Goal: Task Accomplishment & Management: Manage account settings

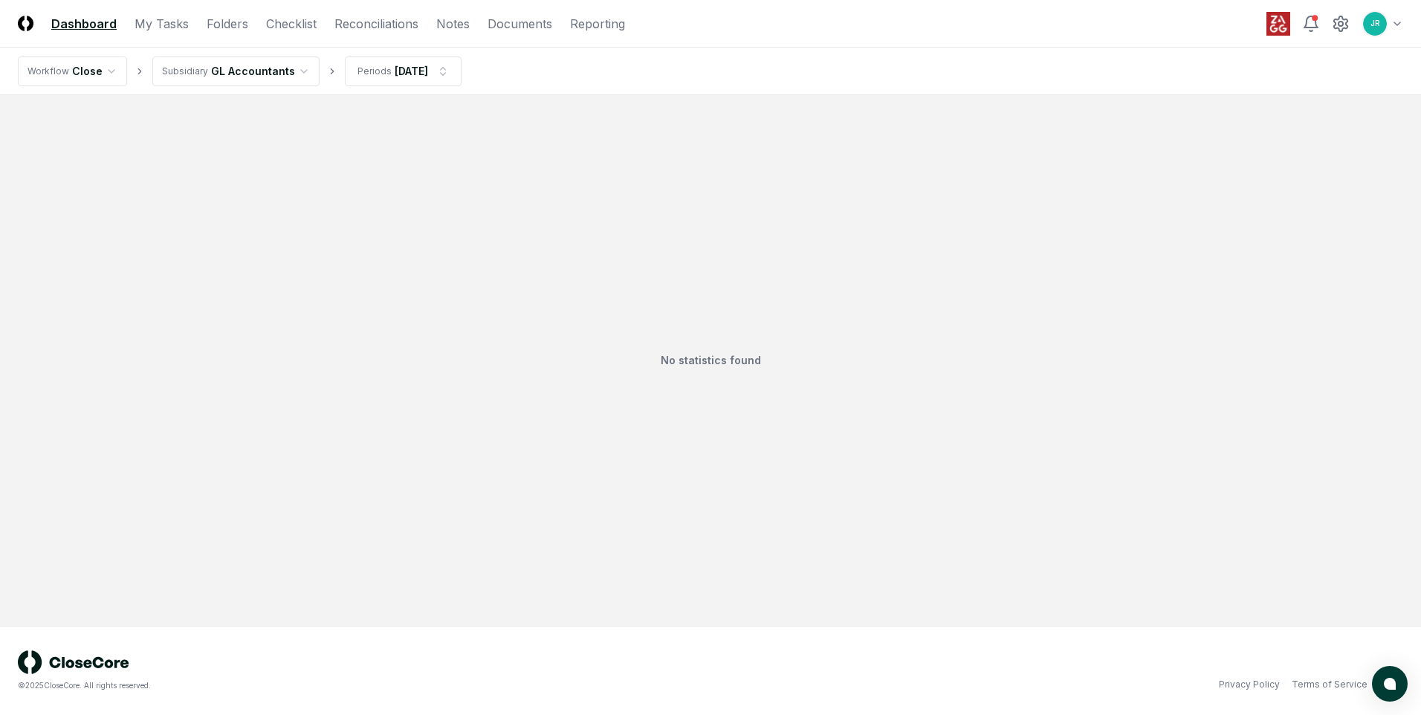
click at [291, 71] on html "CloseCore Dashboard My Tasks Folders Checklist Reconciliations Notes Documents …" at bounding box center [710, 357] width 1421 height 715
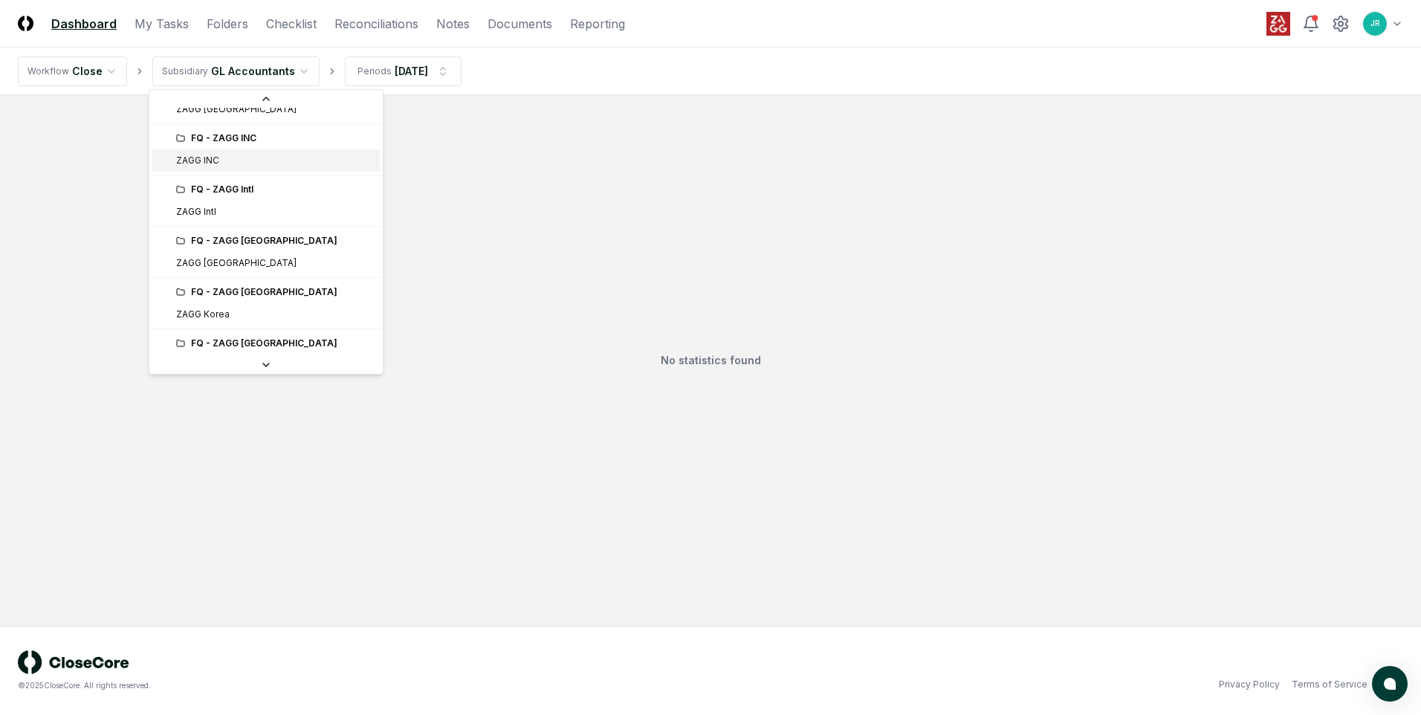
scroll to position [372, 0]
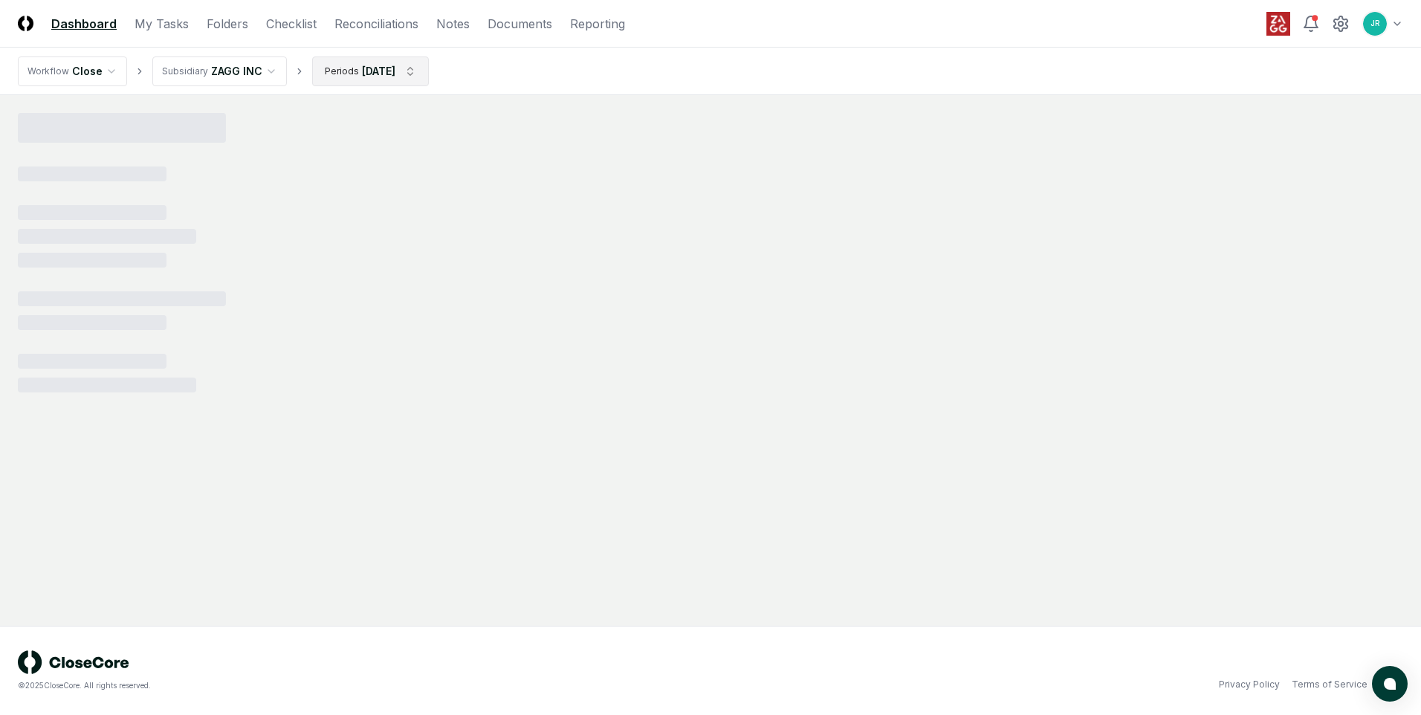
click at [402, 73] on html "CloseCore Dashboard My Tasks Folders Checklist Reconciliations Notes Documents …" at bounding box center [710, 357] width 1421 height 715
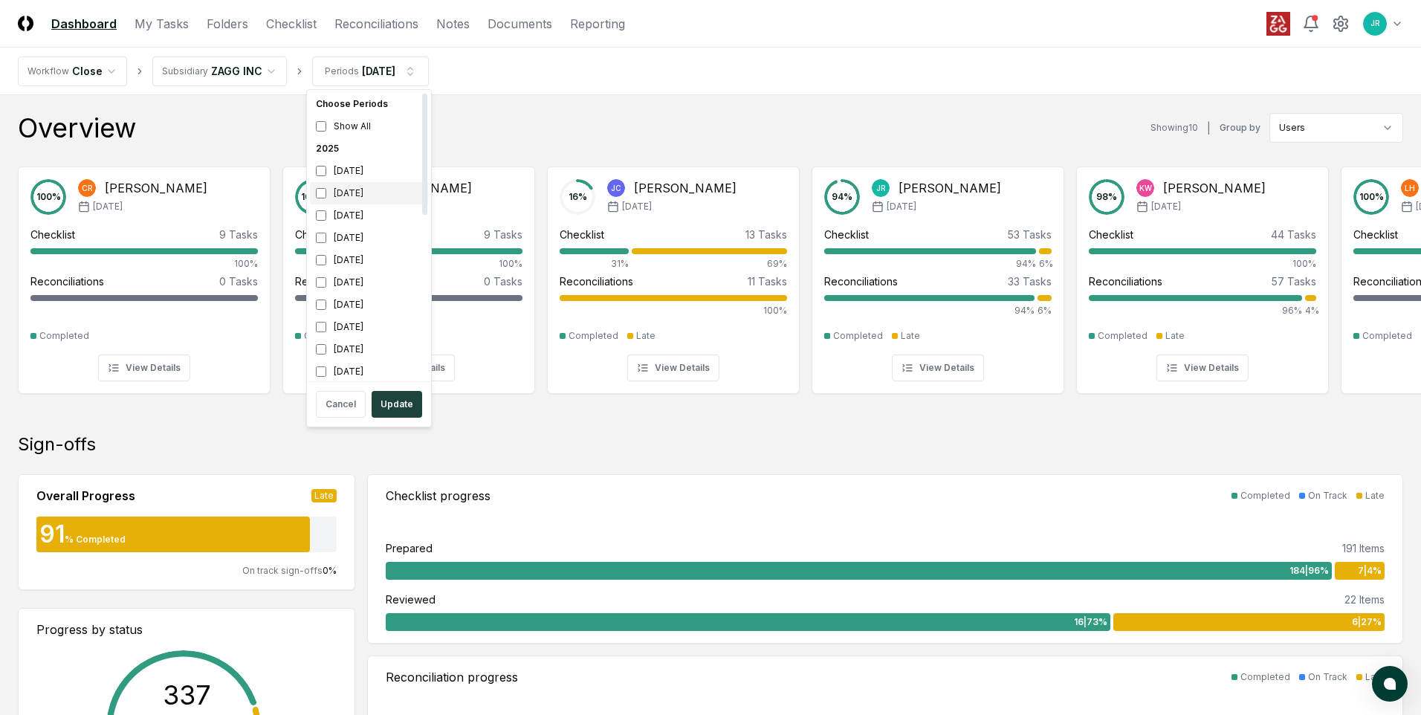
click at [351, 194] on div "[DATE]" at bounding box center [369, 193] width 118 height 22
click at [342, 218] on div "[DATE]" at bounding box center [369, 215] width 118 height 22
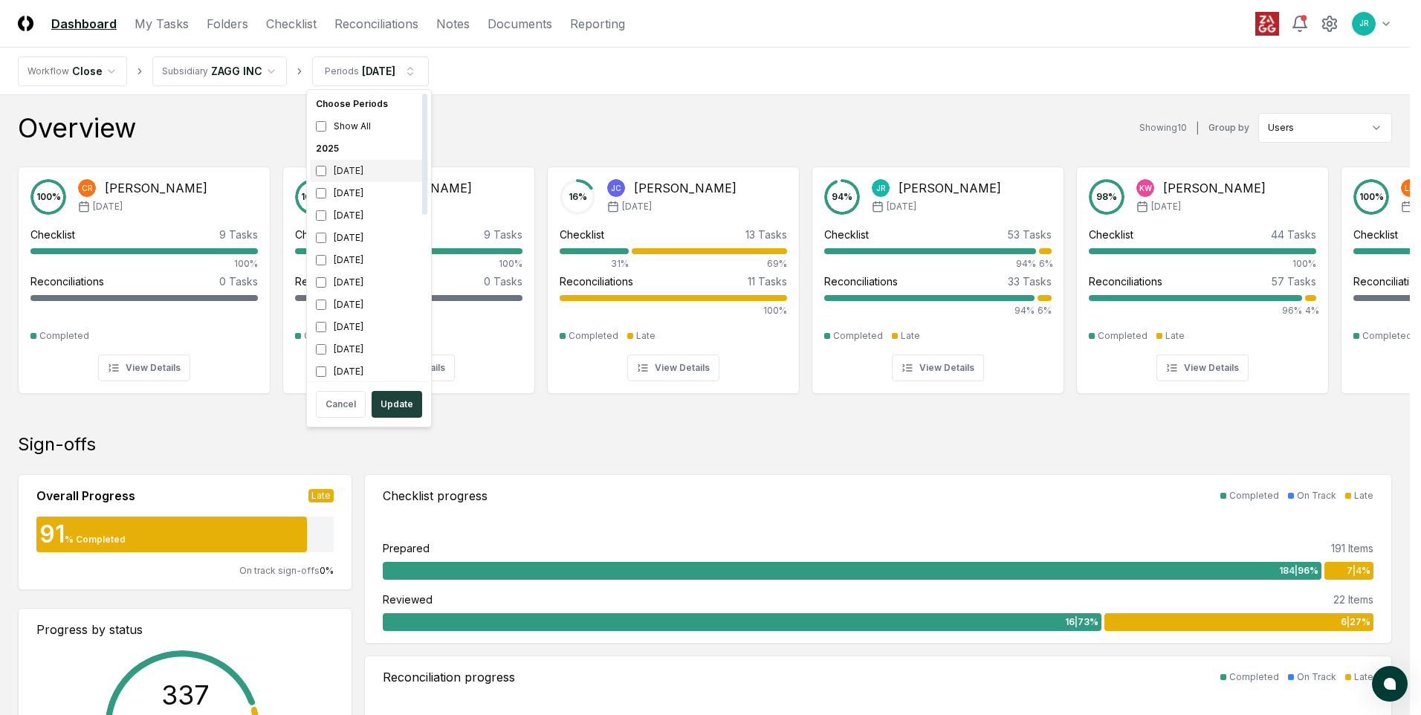
click at [367, 174] on div "[DATE]" at bounding box center [369, 171] width 118 height 22
click at [349, 214] on div "[DATE]" at bounding box center [369, 215] width 118 height 22
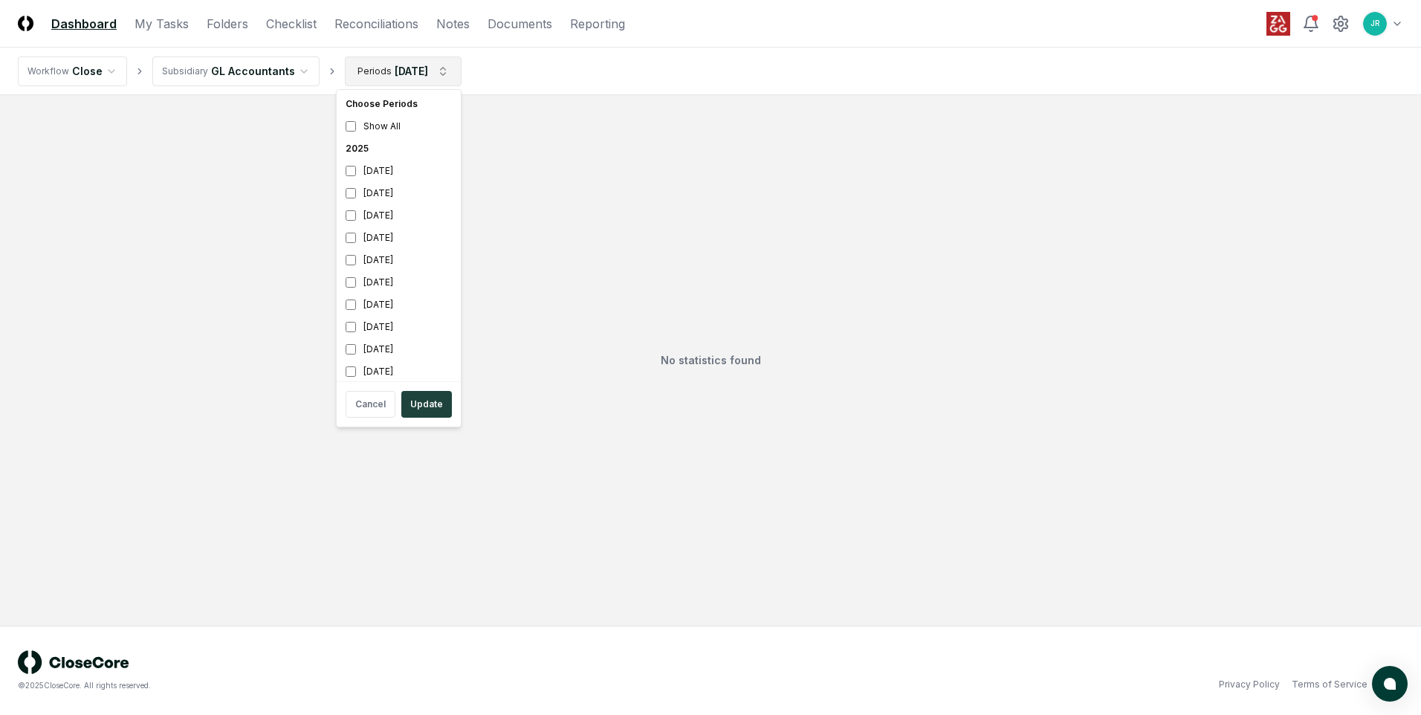
click at [412, 80] on html "CloseCore Dashboard My Tasks Folders Checklist Reconciliations Notes Documents …" at bounding box center [710, 357] width 1421 height 715
click at [361, 168] on div "[DATE]" at bounding box center [399, 171] width 118 height 22
click at [366, 216] on div "[DATE]" at bounding box center [399, 215] width 118 height 22
click at [528, 183] on html "CloseCore Dashboard My Tasks Folders Checklist Reconciliations Notes Documents …" at bounding box center [710, 357] width 1421 height 715
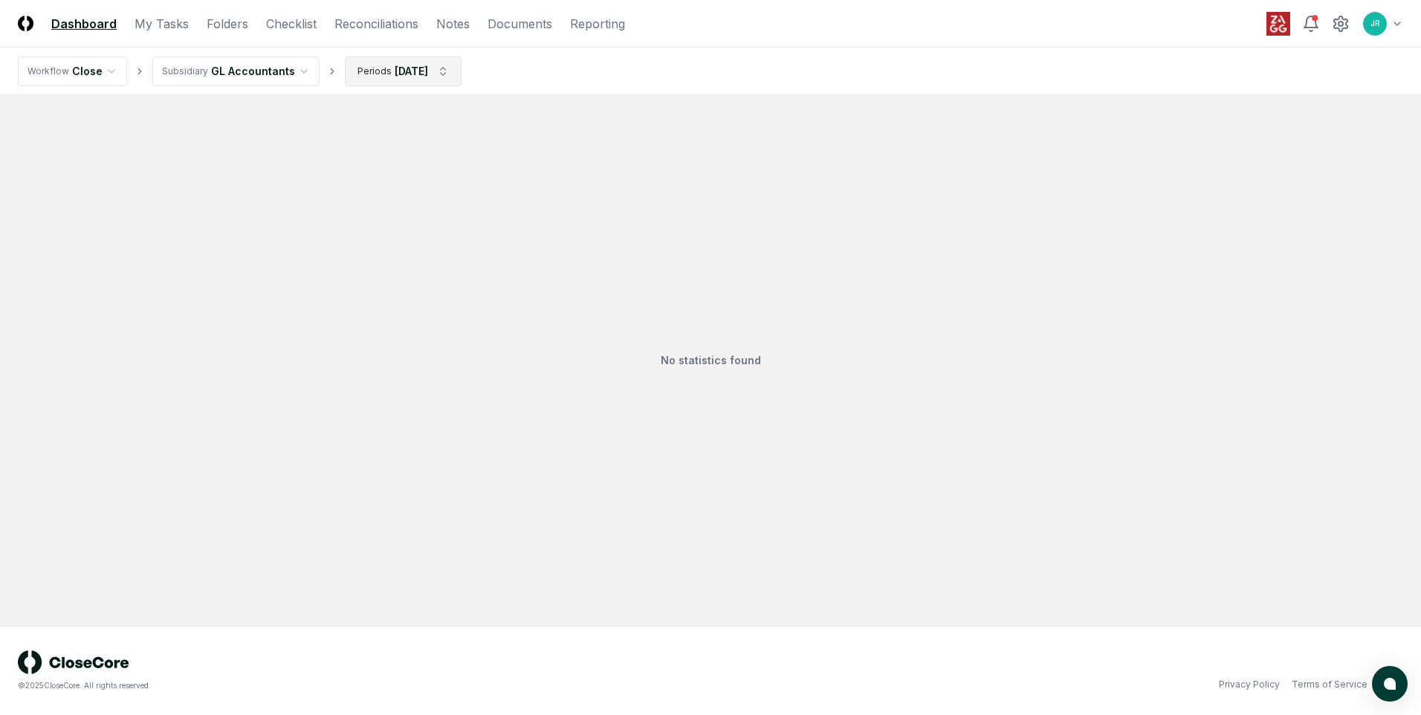
click at [406, 76] on html "CloseCore Dashboard My Tasks Folders Checklist Reconciliations Notes Documents …" at bounding box center [710, 357] width 1421 height 715
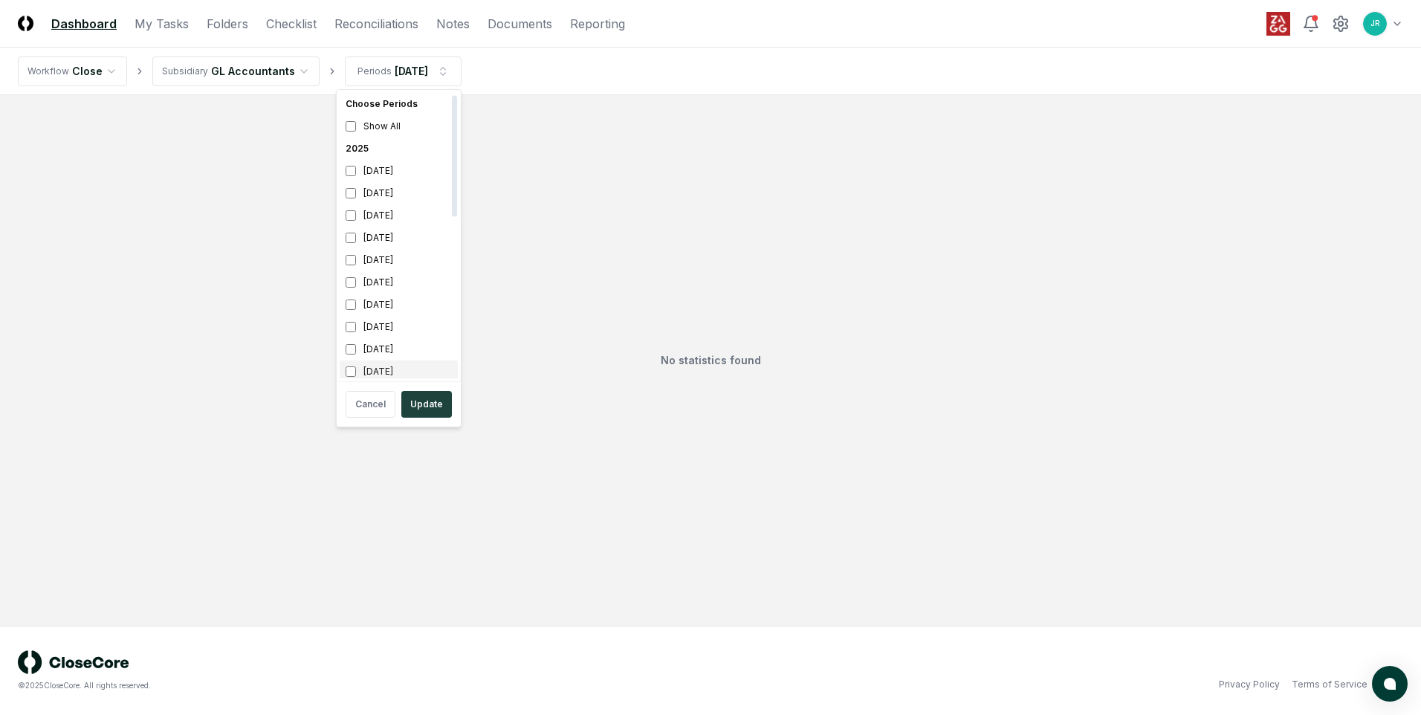
scroll to position [4, 0]
click at [432, 408] on button "Update" at bounding box center [426, 404] width 51 height 27
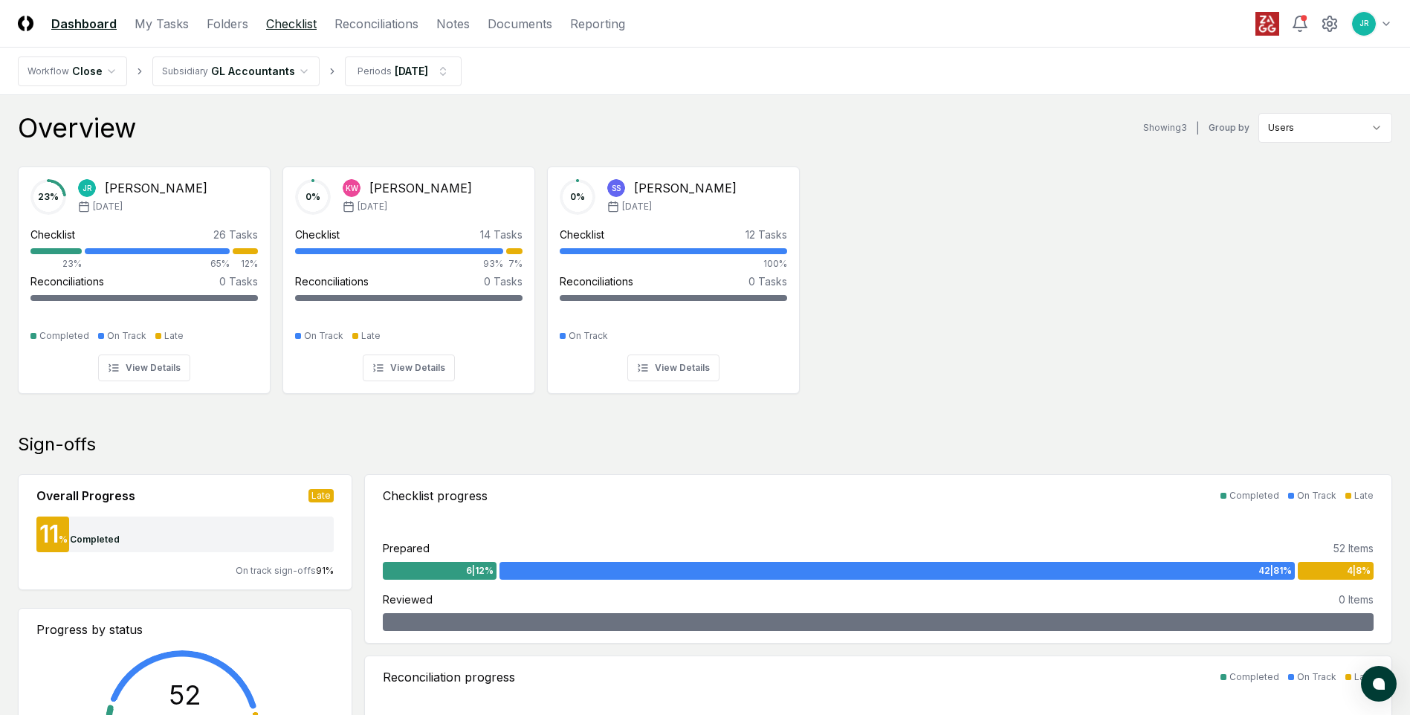
click at [296, 32] on link "Checklist" at bounding box center [291, 24] width 51 height 18
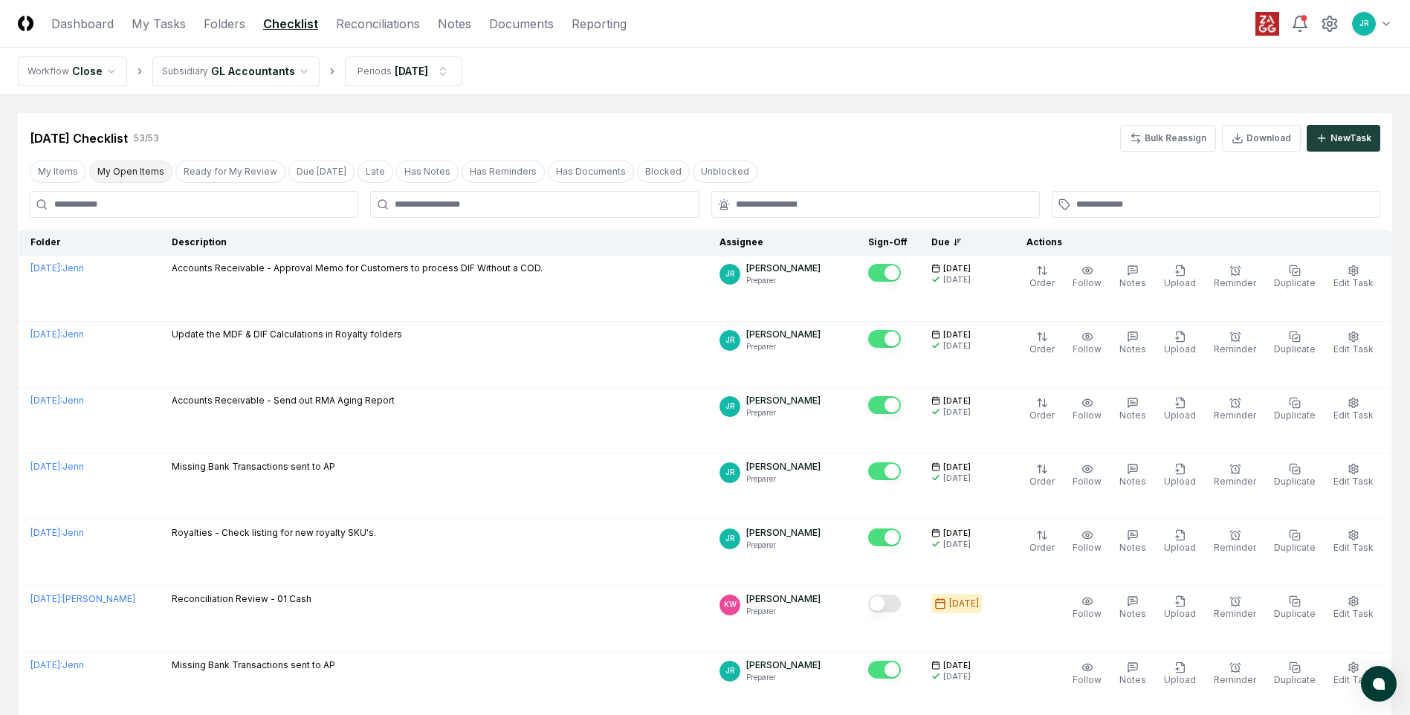
click at [136, 178] on button "My Open Items" at bounding box center [130, 172] width 83 height 22
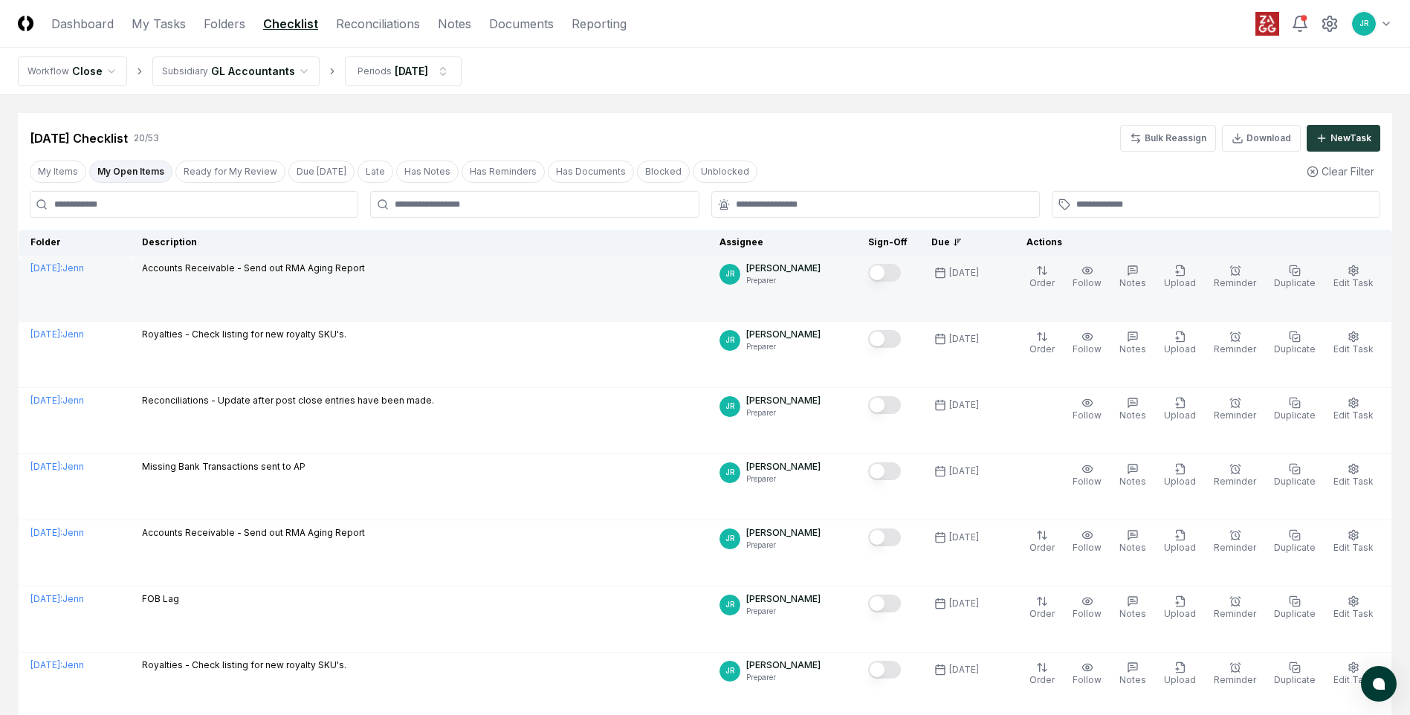
click at [886, 275] on button "Mark complete" at bounding box center [884, 273] width 33 height 18
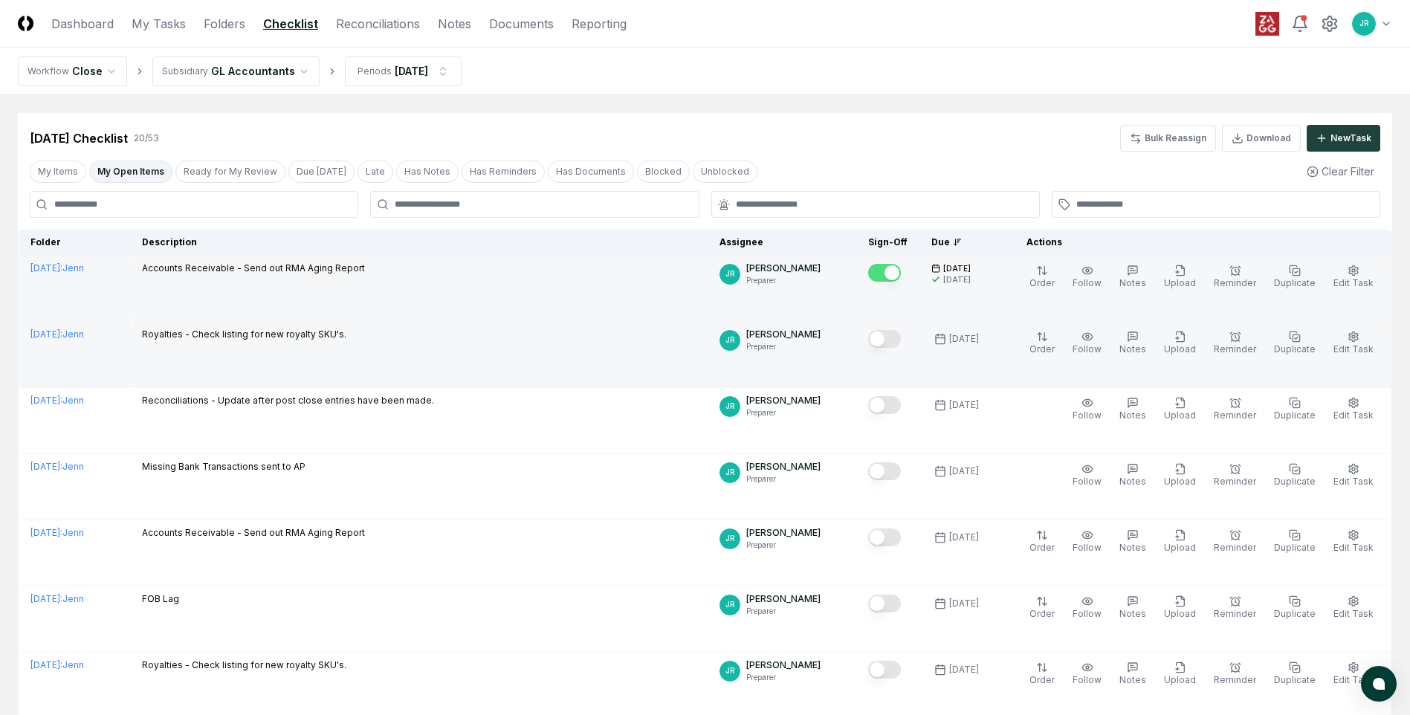
click at [891, 337] on button "Mark complete" at bounding box center [884, 339] width 33 height 18
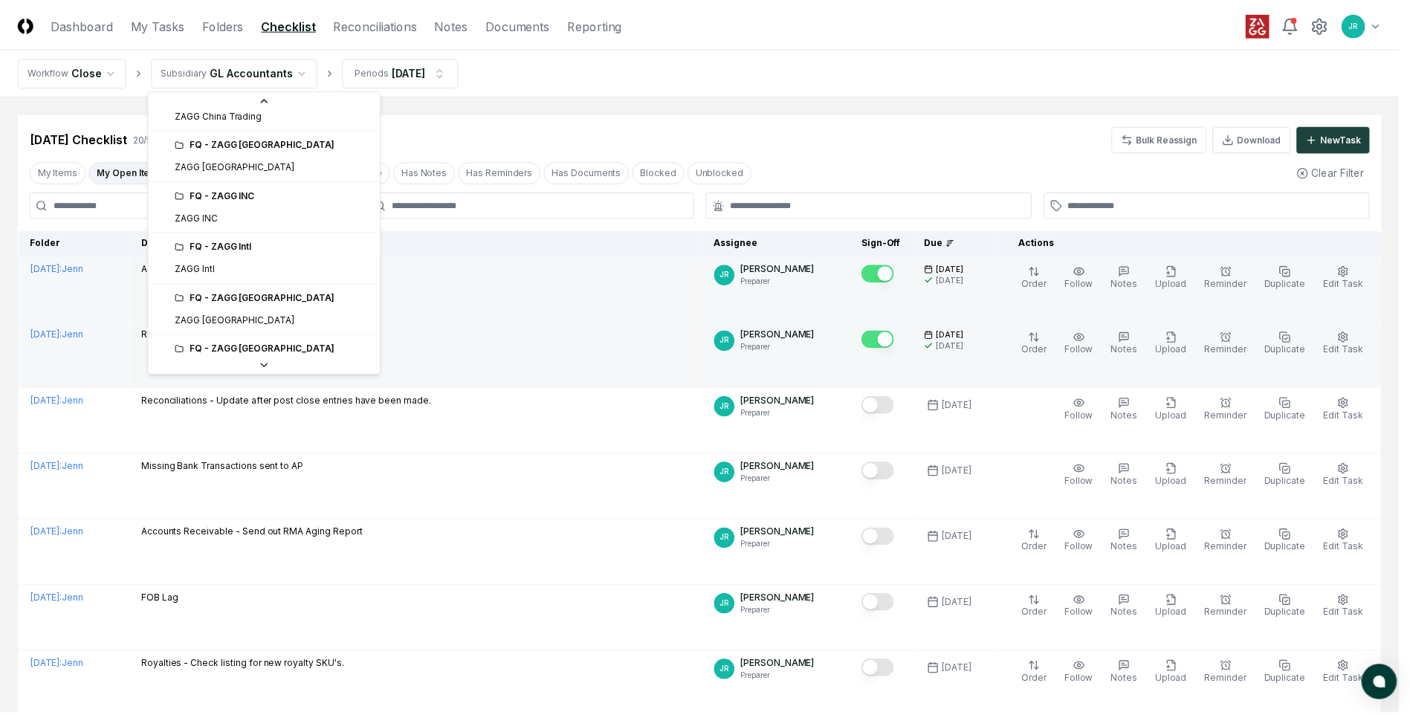
scroll to position [297, 0]
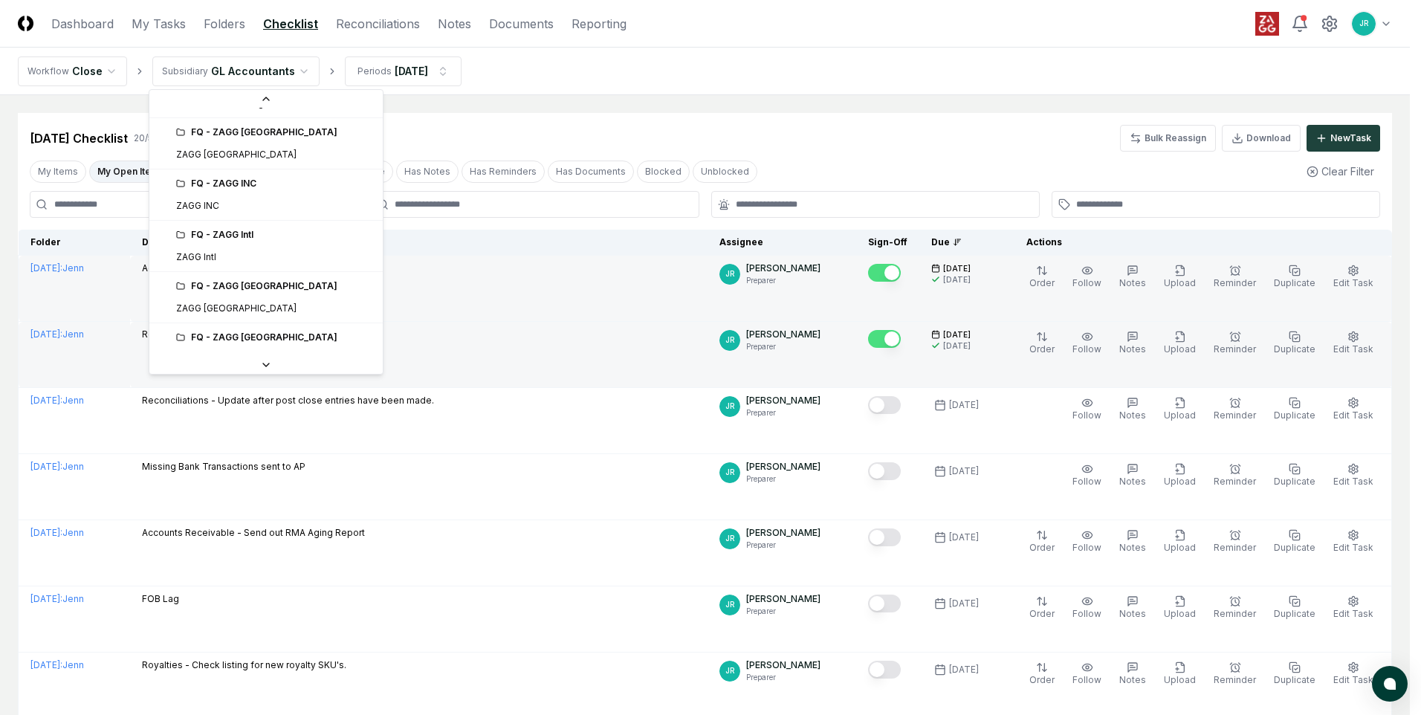
click at [231, 194] on div "FQ - ZAGG INC" at bounding box center [265, 183] width 227 height 22
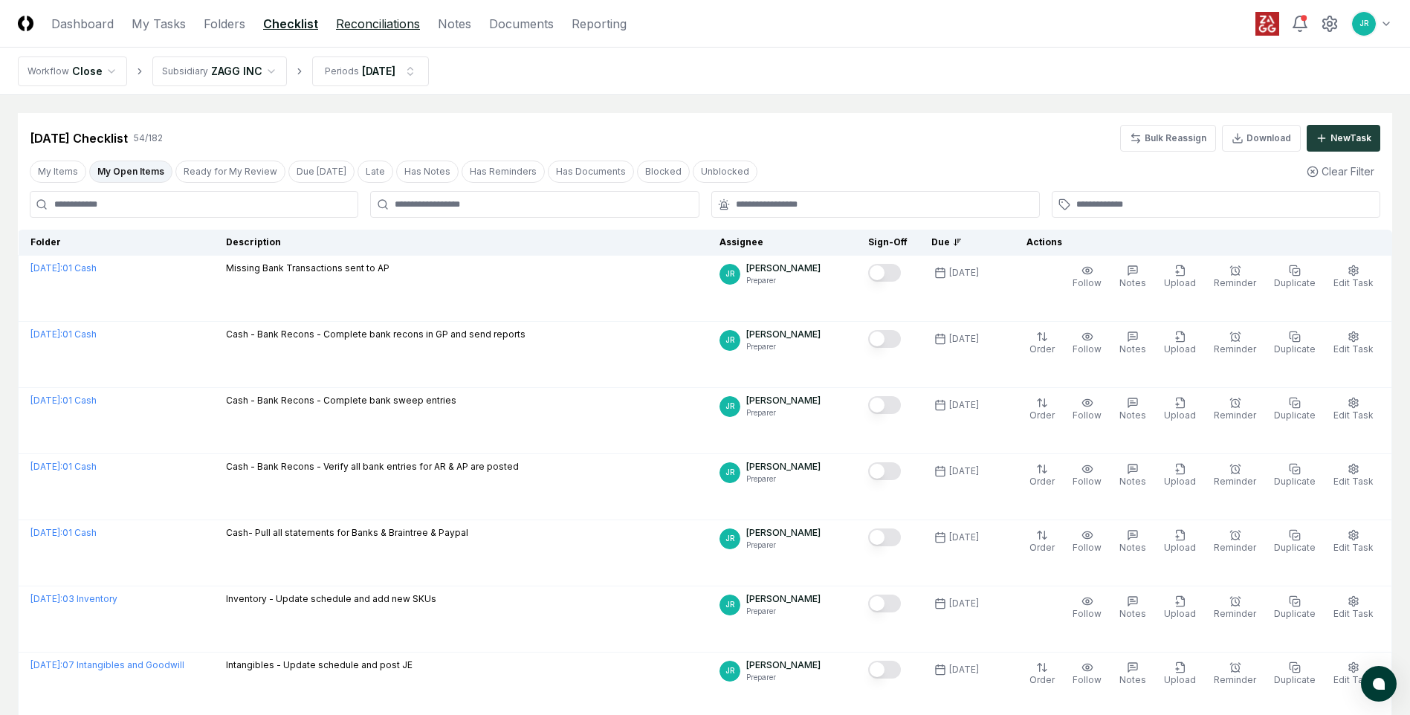
click at [350, 22] on link "Reconciliations" at bounding box center [378, 24] width 84 height 18
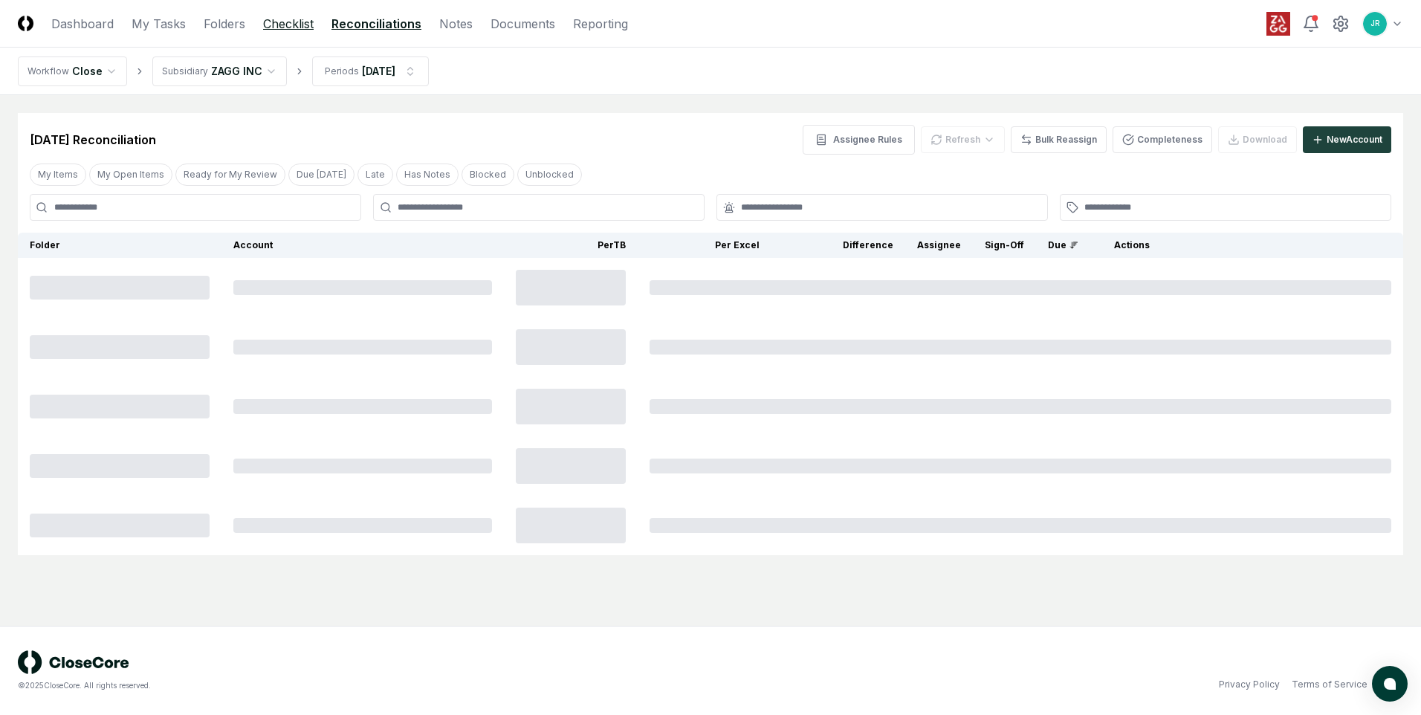
click at [308, 30] on link "Checklist" at bounding box center [288, 24] width 51 height 18
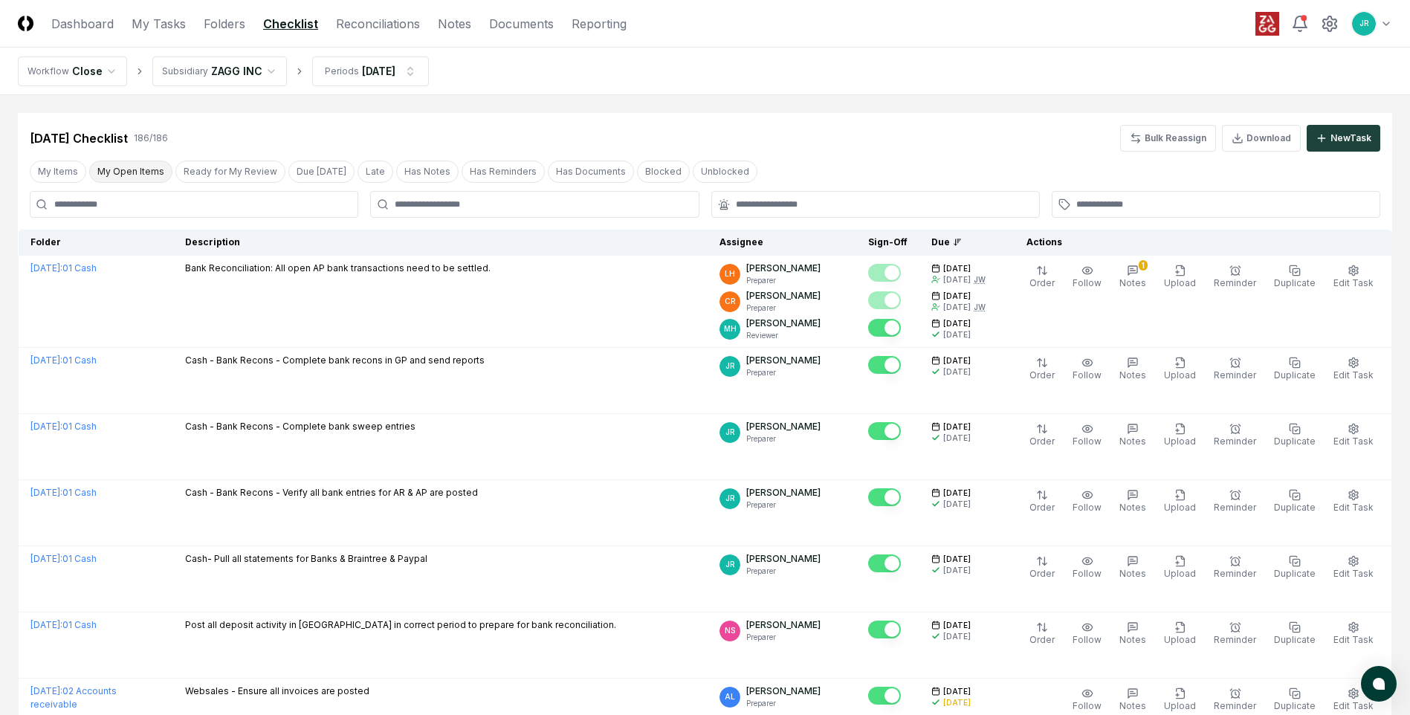
click at [137, 178] on button "My Open Items" at bounding box center [130, 172] width 83 height 22
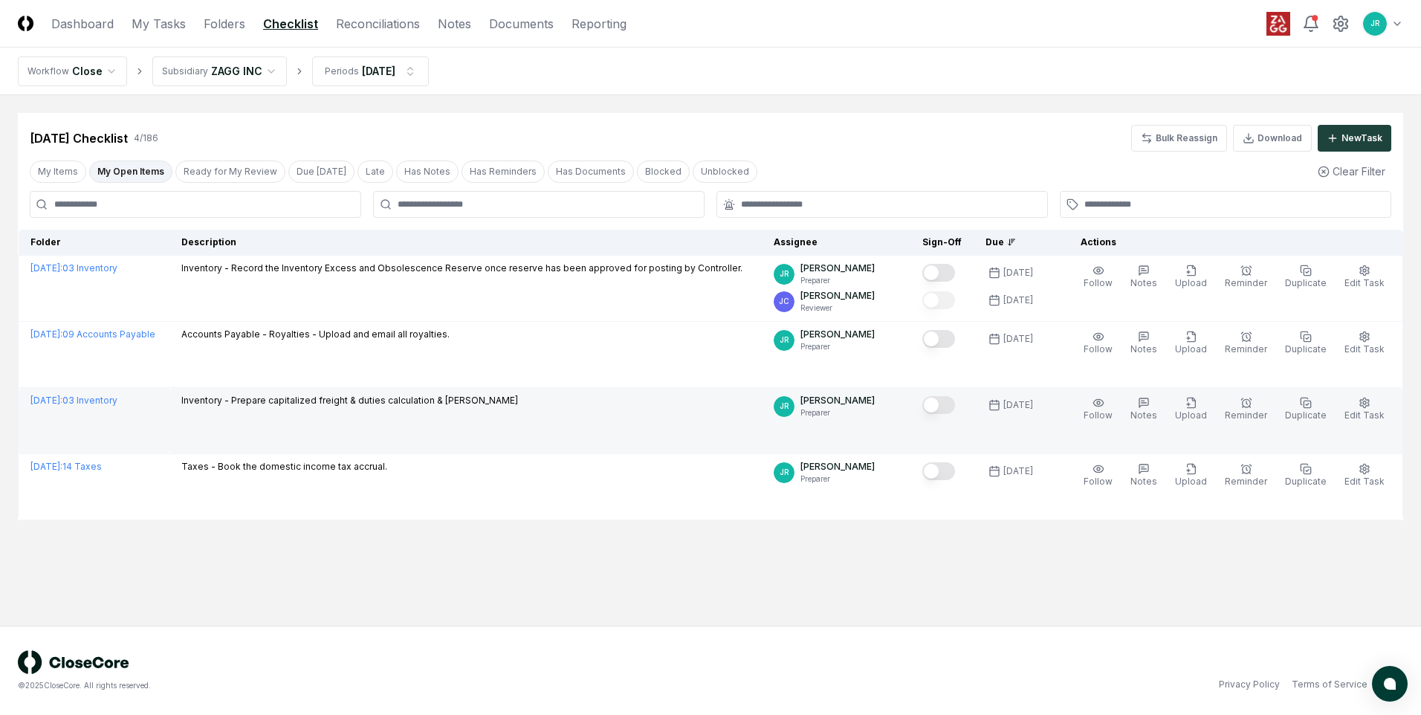
click at [943, 408] on button "Mark complete" at bounding box center [938, 405] width 33 height 18
click at [362, 25] on link "Reconciliations" at bounding box center [378, 24] width 84 height 18
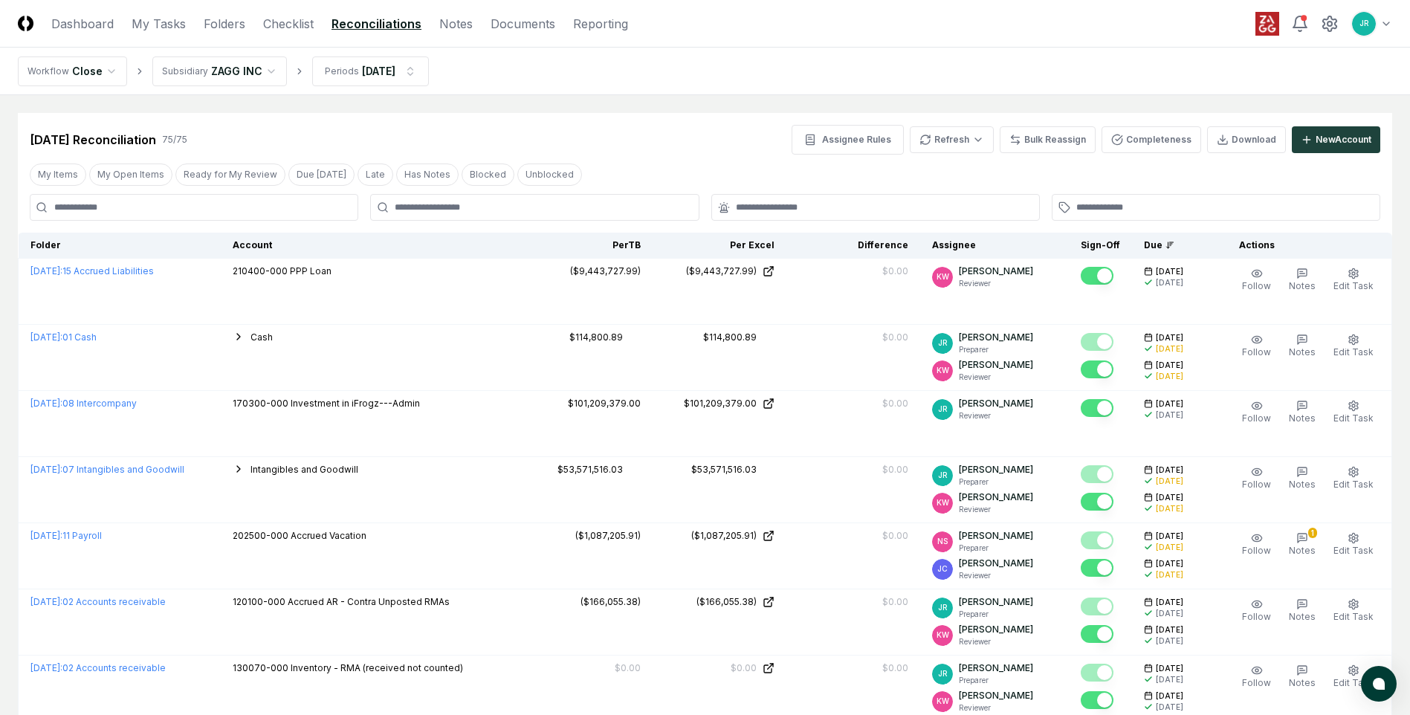
click at [155, 178] on button "My Open Items" at bounding box center [130, 174] width 83 height 22
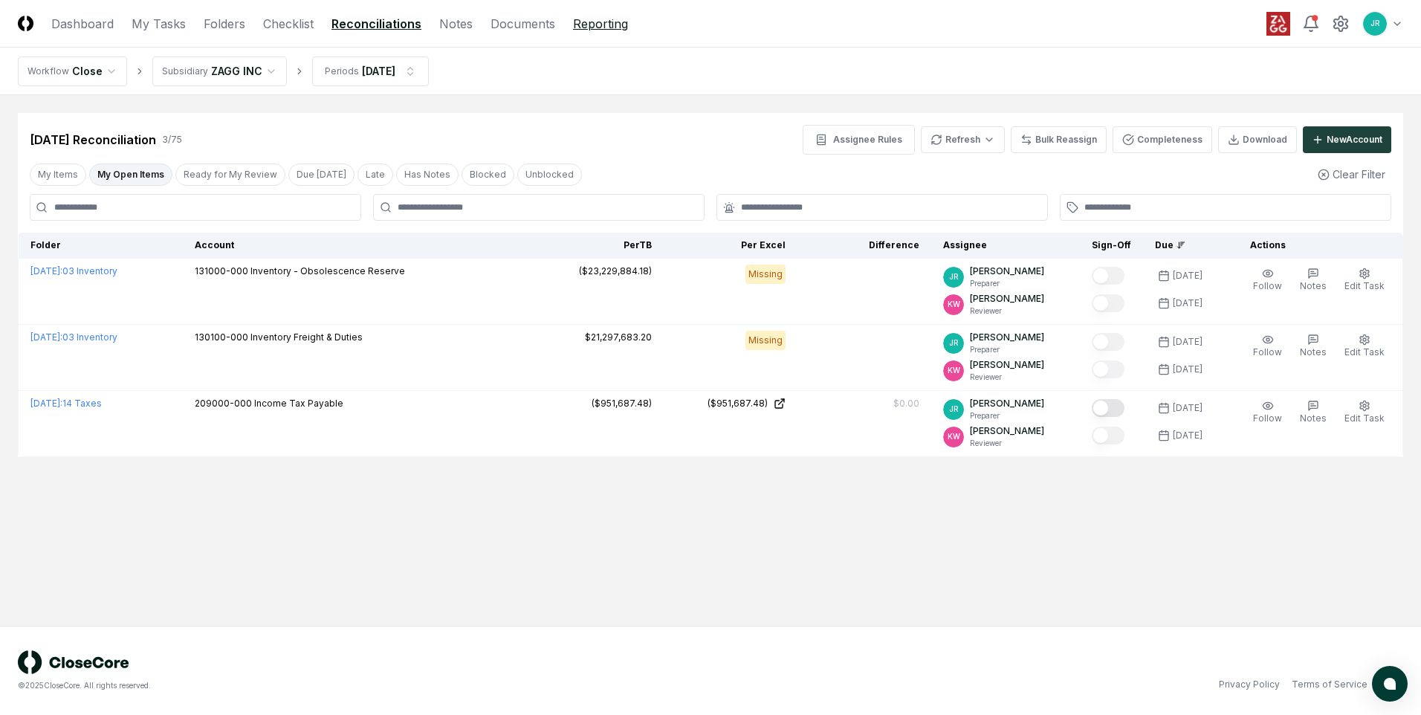
click at [587, 26] on link "Reporting" at bounding box center [600, 24] width 55 height 18
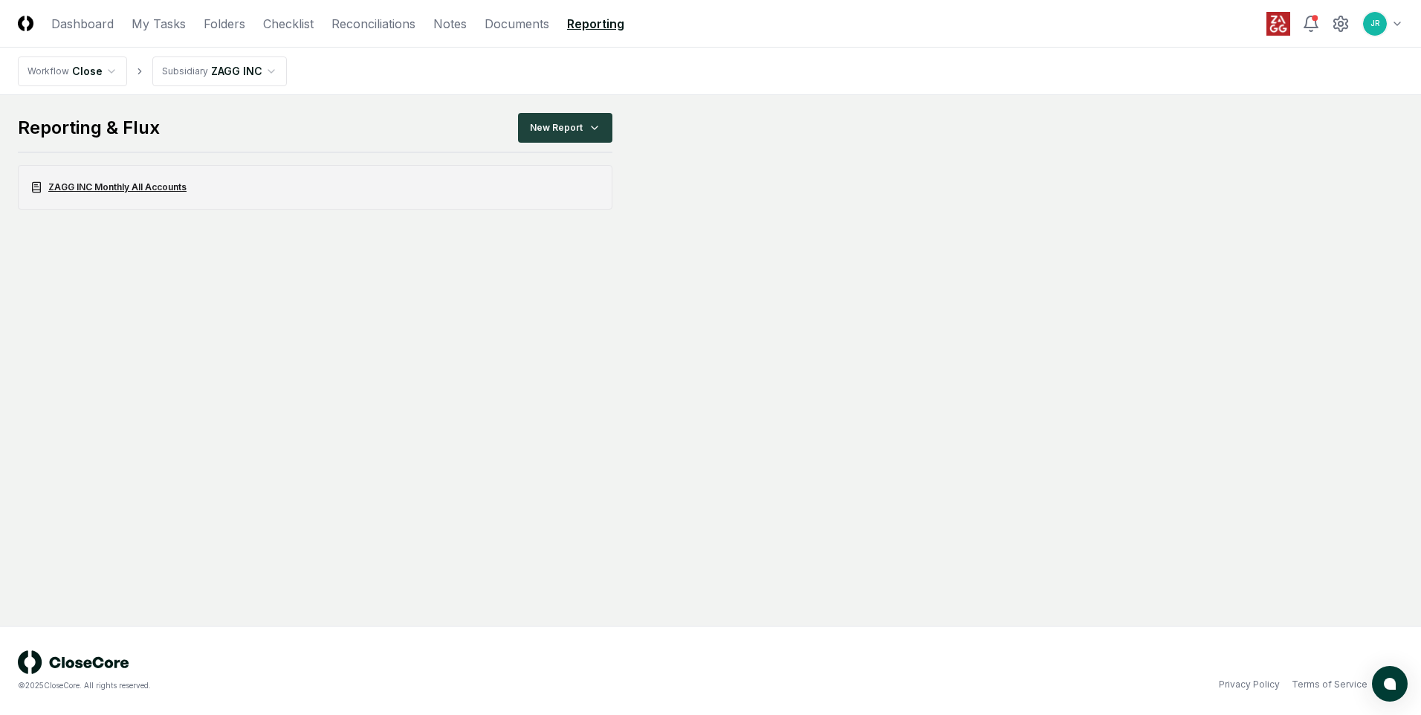
click at [146, 188] on link "ZAGG INC Monthly All Accounts" at bounding box center [315, 187] width 594 height 45
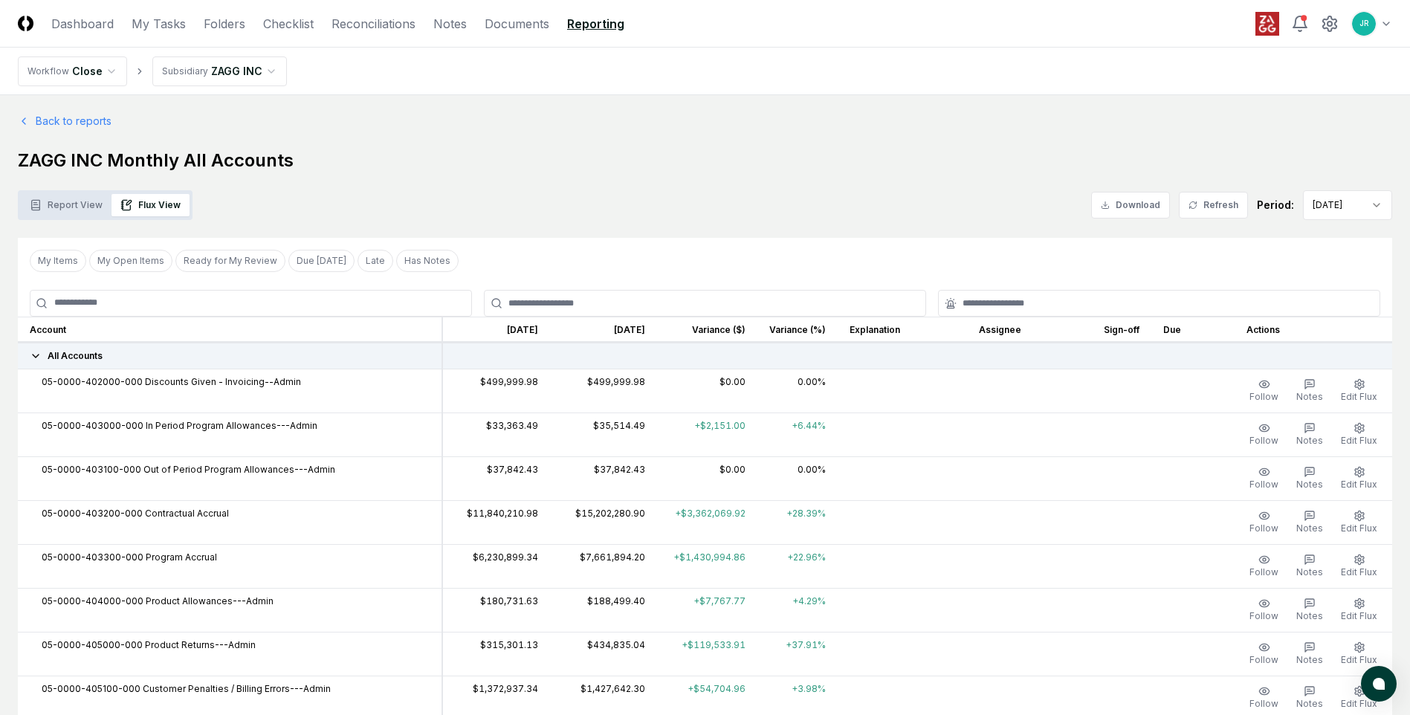
click at [68, 198] on button "Report View" at bounding box center [66, 205] width 91 height 22
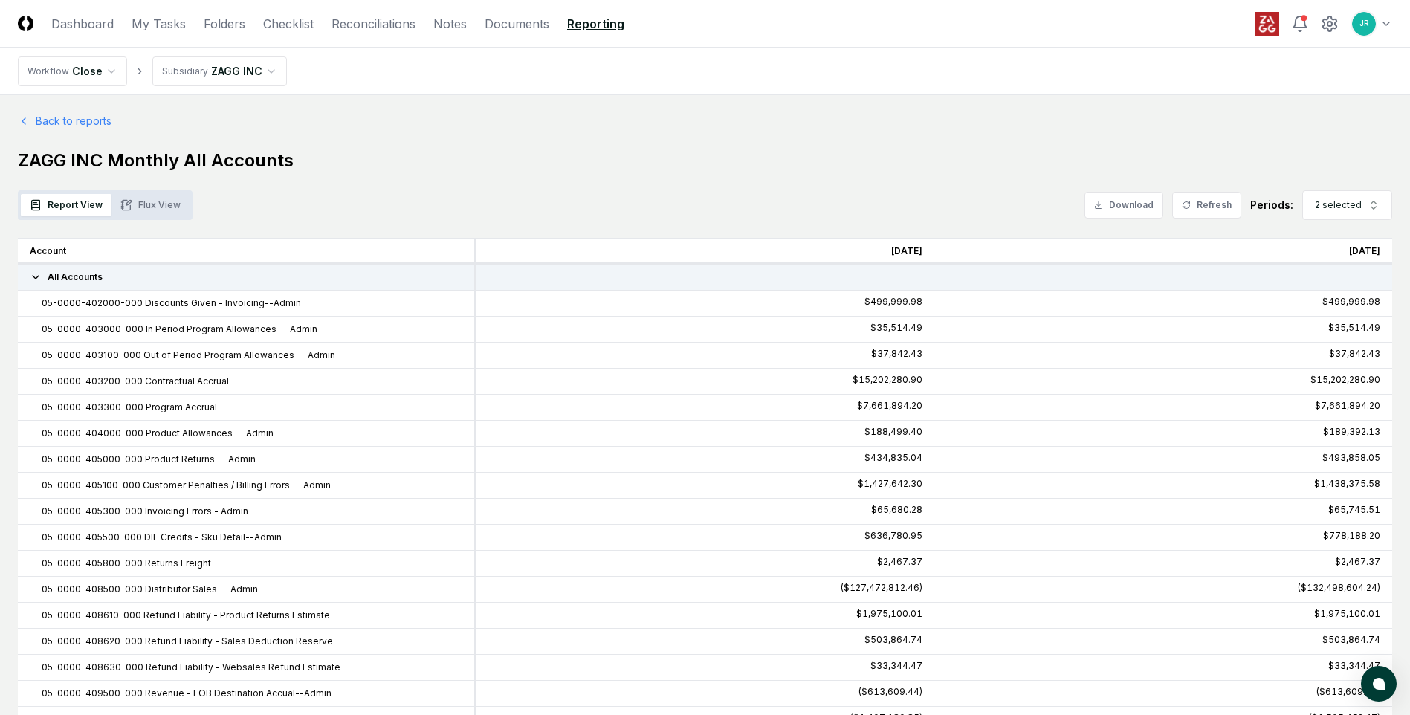
click at [169, 204] on button "Flux View" at bounding box center [150, 205] width 78 height 22
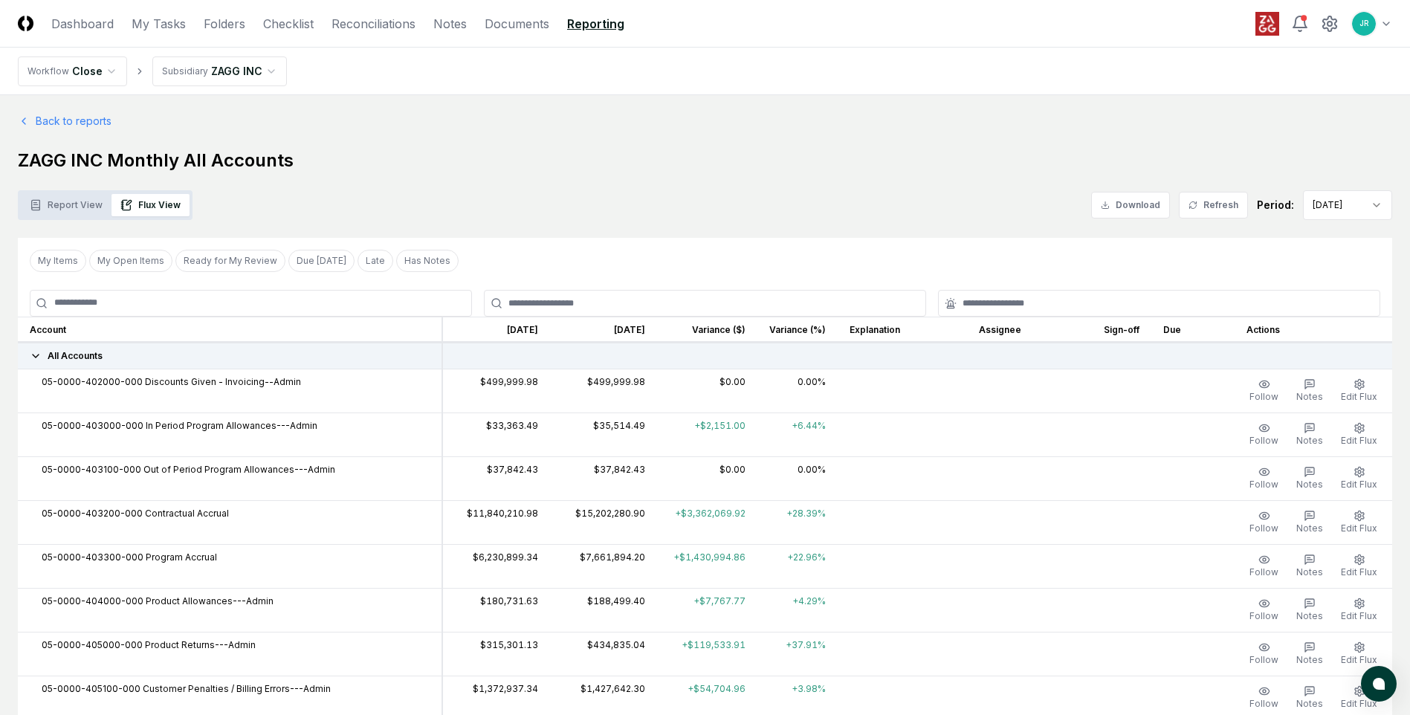
click at [207, 262] on button "Ready for My Review" at bounding box center [230, 261] width 110 height 22
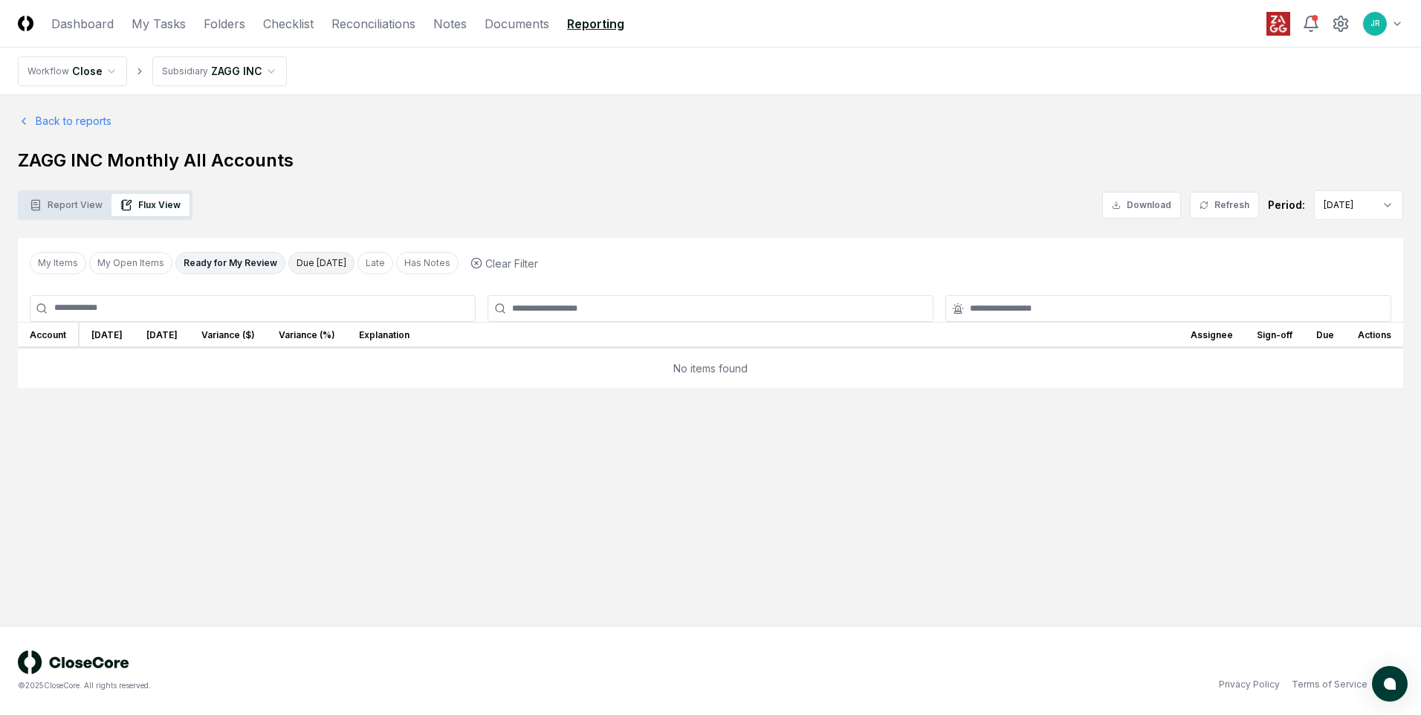
click at [308, 257] on button "Due [DATE]" at bounding box center [321, 263] width 66 height 22
click at [373, 265] on button "Late" at bounding box center [377, 263] width 36 height 22
click at [421, 263] on button "Has Notes" at bounding box center [427, 263] width 62 height 22
click at [357, 265] on button "Late" at bounding box center [375, 263] width 36 height 22
click at [216, 267] on button "Ready for My Review" at bounding box center [230, 263] width 110 height 22
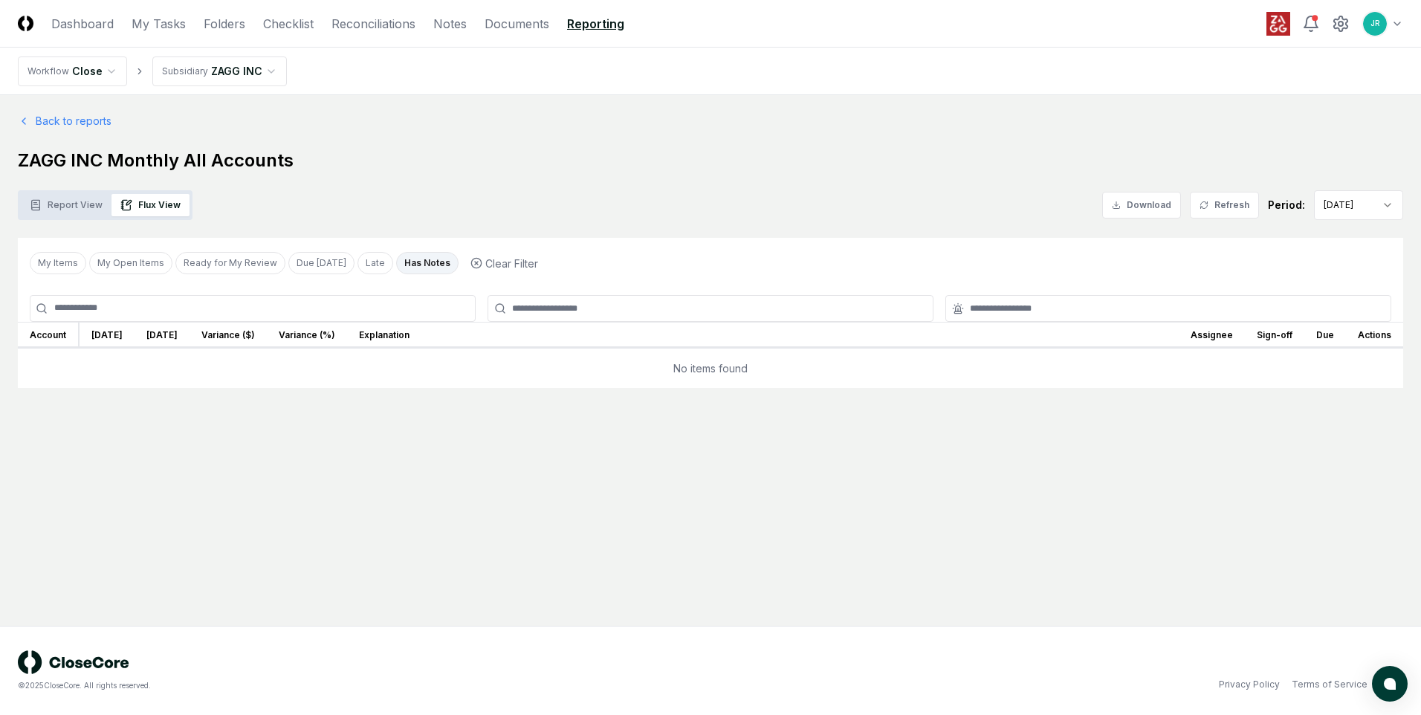
click at [1204, 208] on icon at bounding box center [1203, 205] width 9 height 9
click at [369, 262] on button "Late" at bounding box center [375, 263] width 36 height 22
click at [409, 266] on button "Has Notes" at bounding box center [427, 263] width 62 height 22
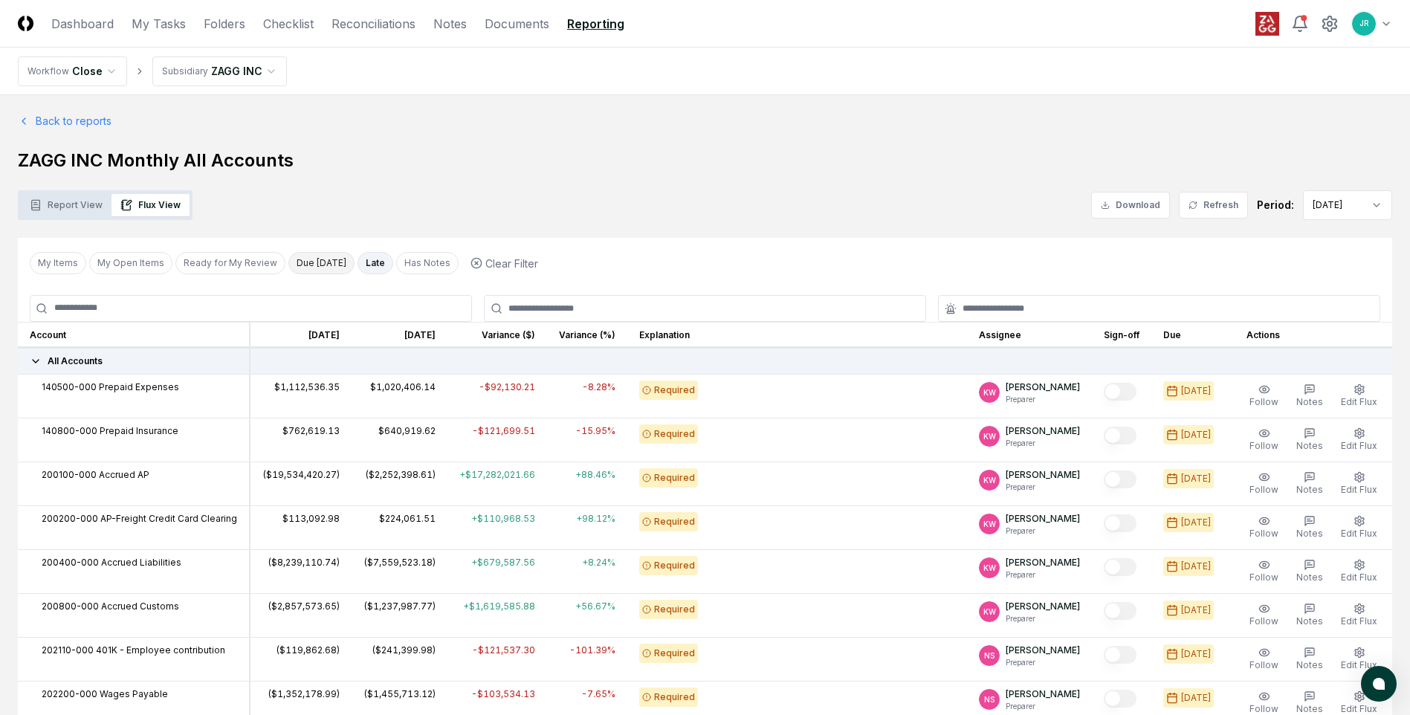
click at [314, 262] on button "Due [DATE]" at bounding box center [321, 263] width 66 height 22
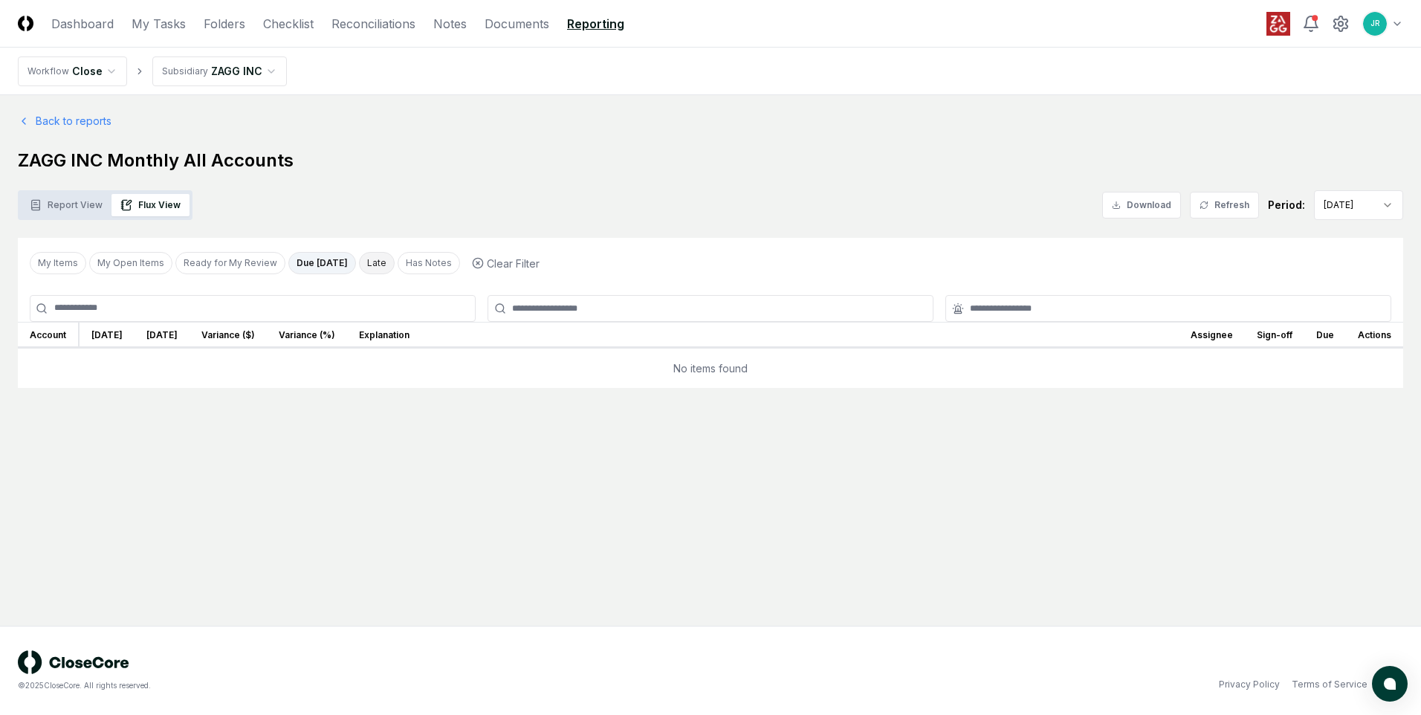
click at [359, 268] on button "Late" at bounding box center [377, 263] width 36 height 22
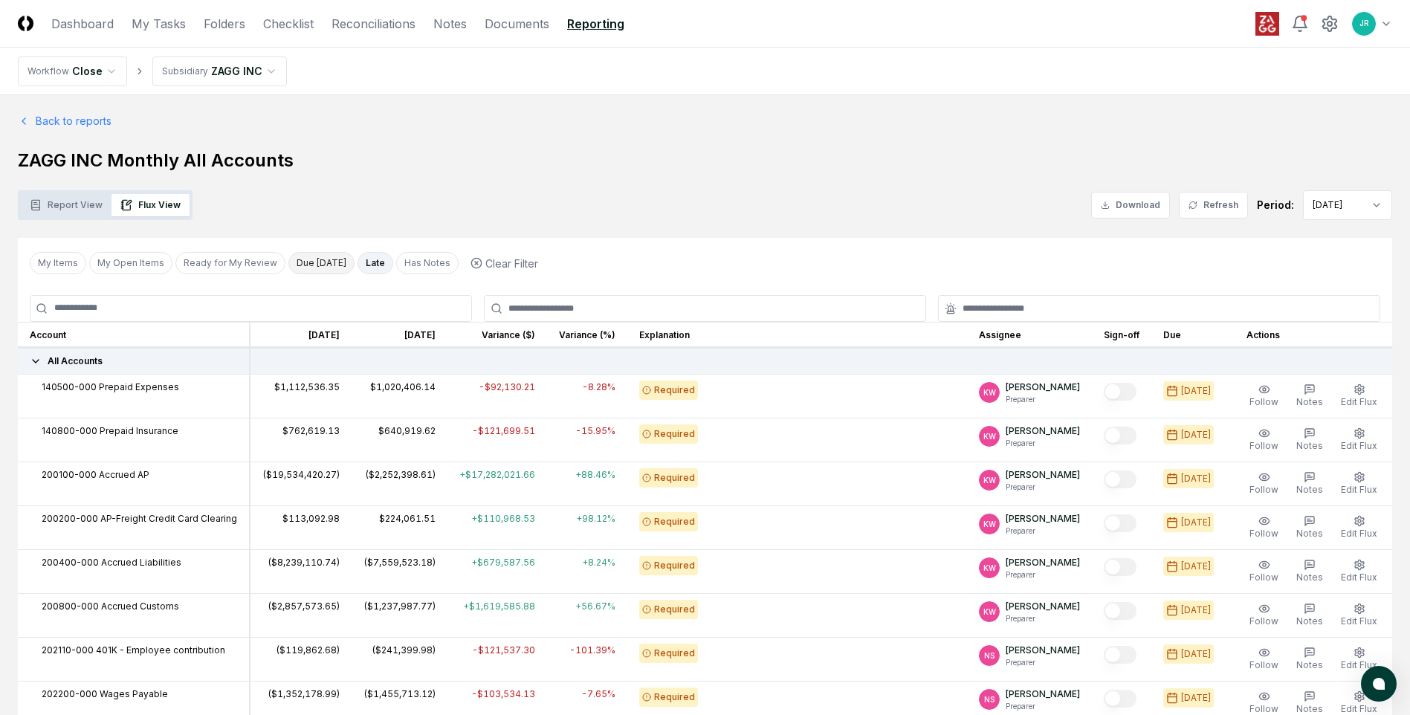
click at [307, 268] on button "Due [DATE]" at bounding box center [321, 263] width 66 height 22
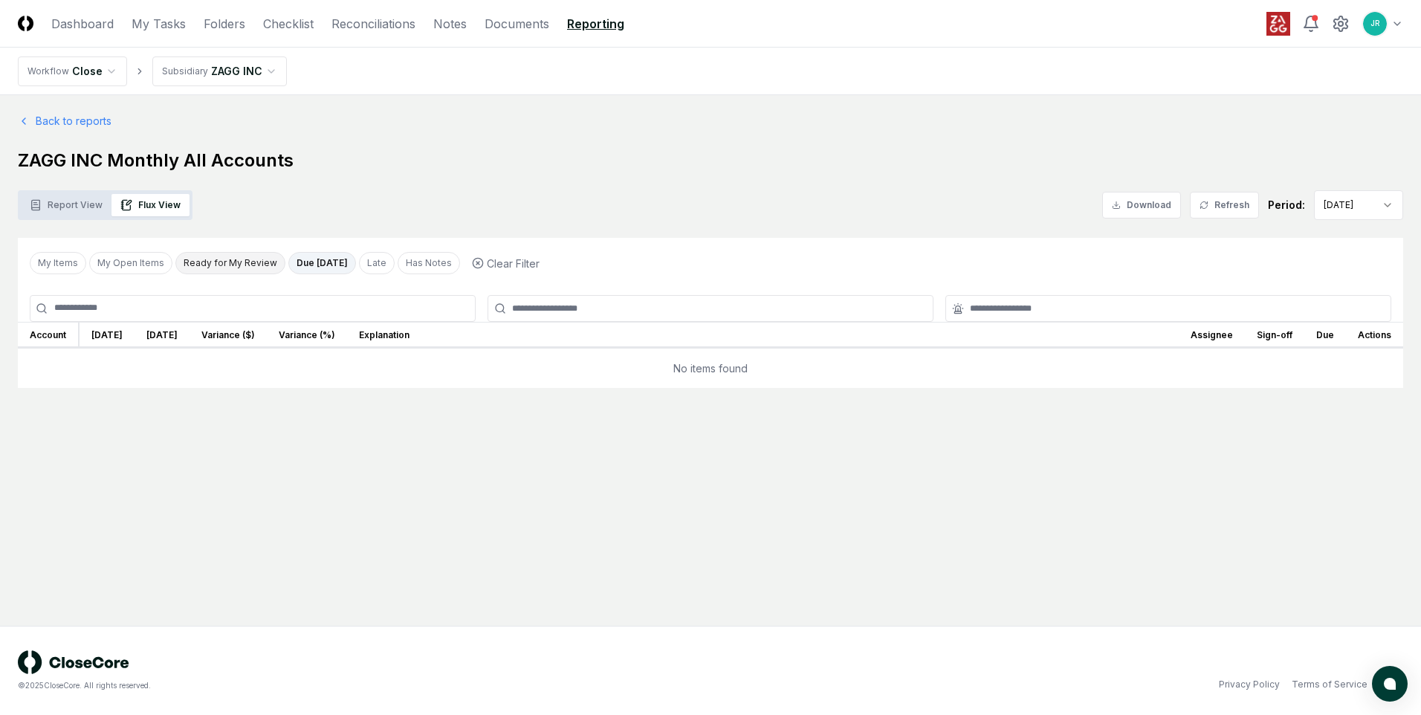
click at [230, 270] on button "Ready for My Review" at bounding box center [230, 263] width 110 height 22
click at [320, 265] on button "Due [DATE]" at bounding box center [322, 263] width 68 height 22
click at [1237, 207] on button "Refresh" at bounding box center [1224, 205] width 69 height 27
click at [63, 270] on button "My Items" at bounding box center [58, 263] width 56 height 22
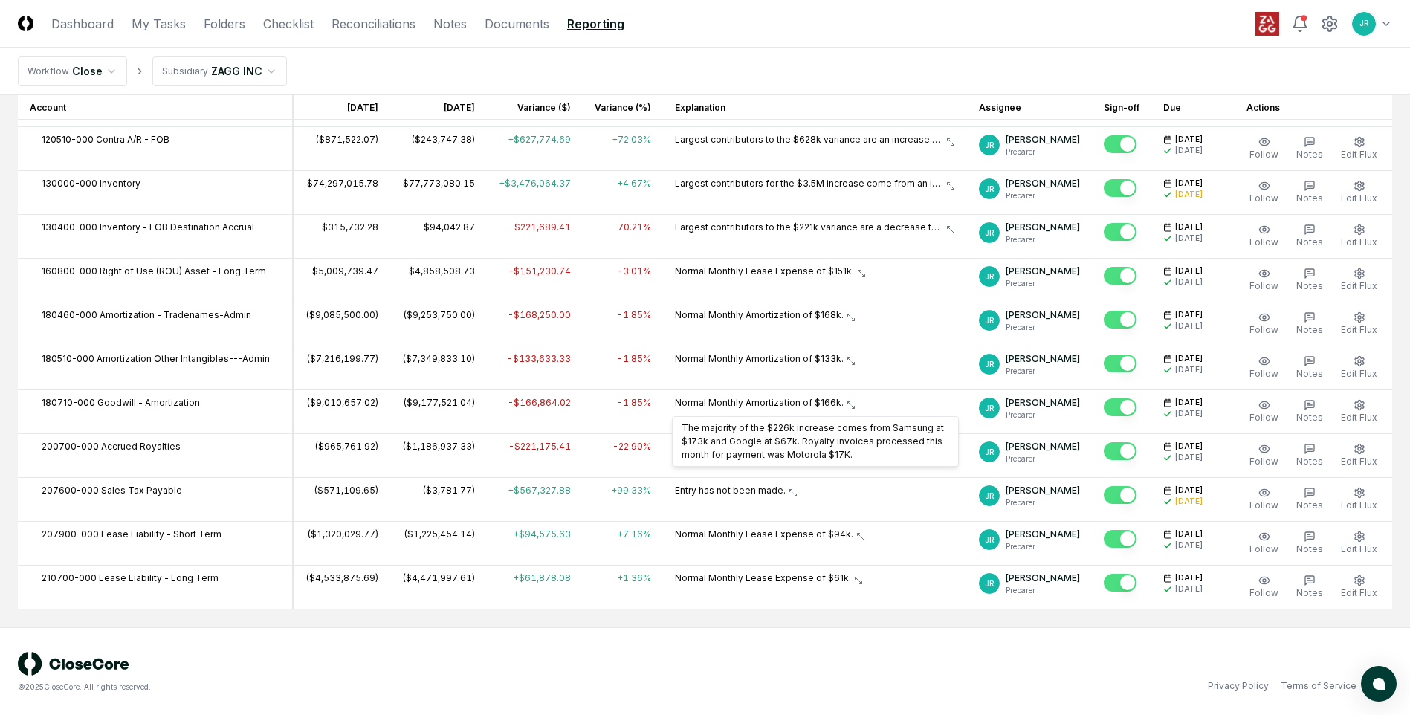
scroll to position [380, 0]
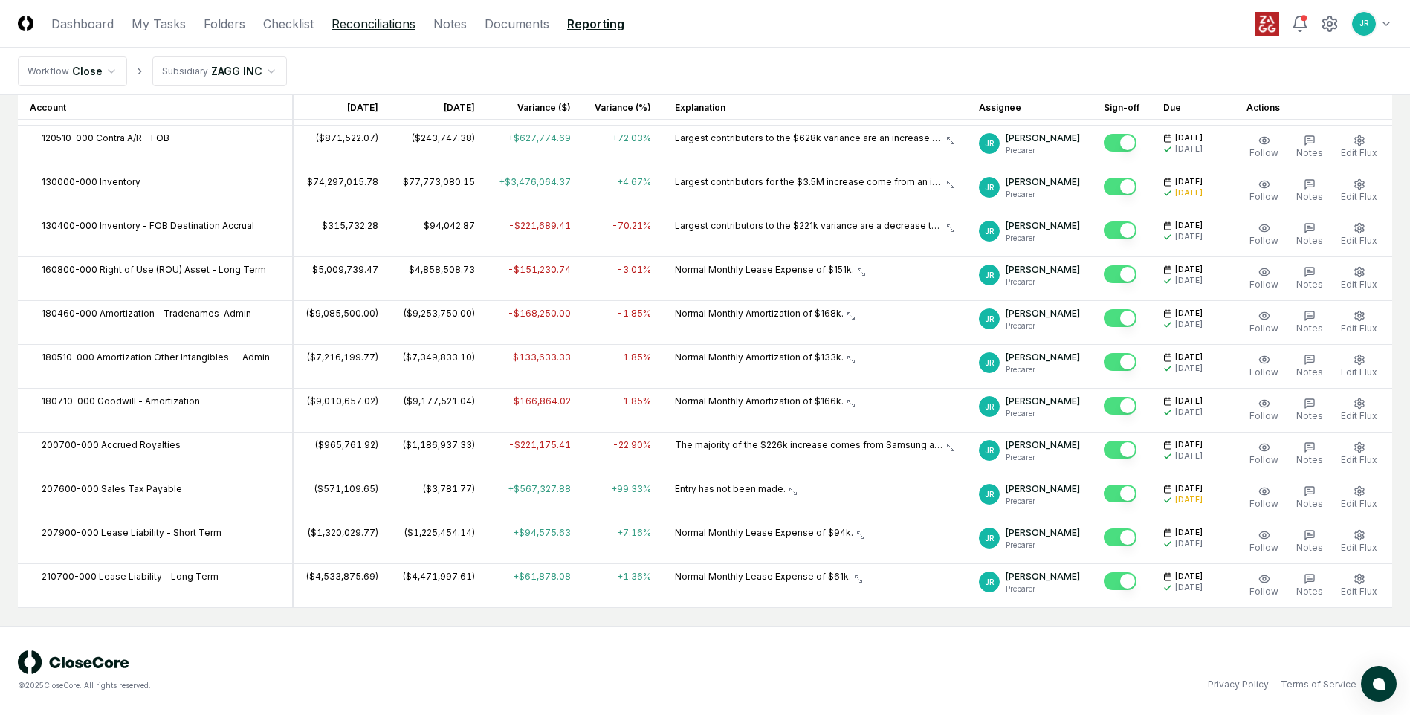
click at [359, 25] on link "Reconciliations" at bounding box center [373, 24] width 84 height 18
